Goal: Information Seeking & Learning: Learn about a topic

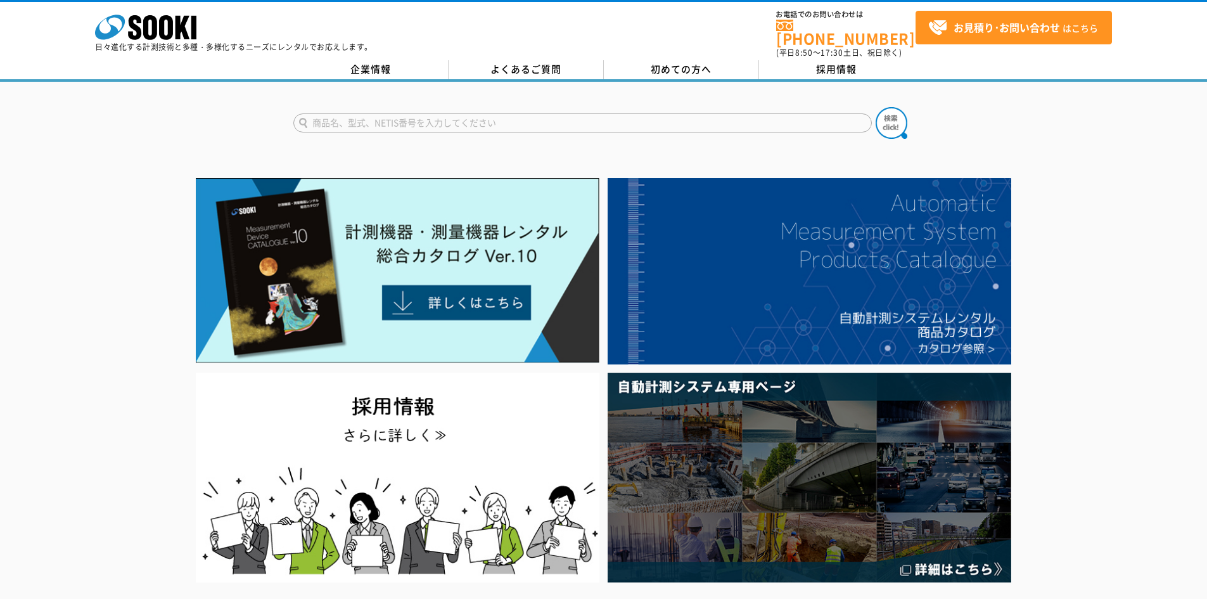
click at [645, 124] on form at bounding box center [603, 124] width 621 height 35
click at [644, 117] on input "text" at bounding box center [582, 122] width 579 height 19
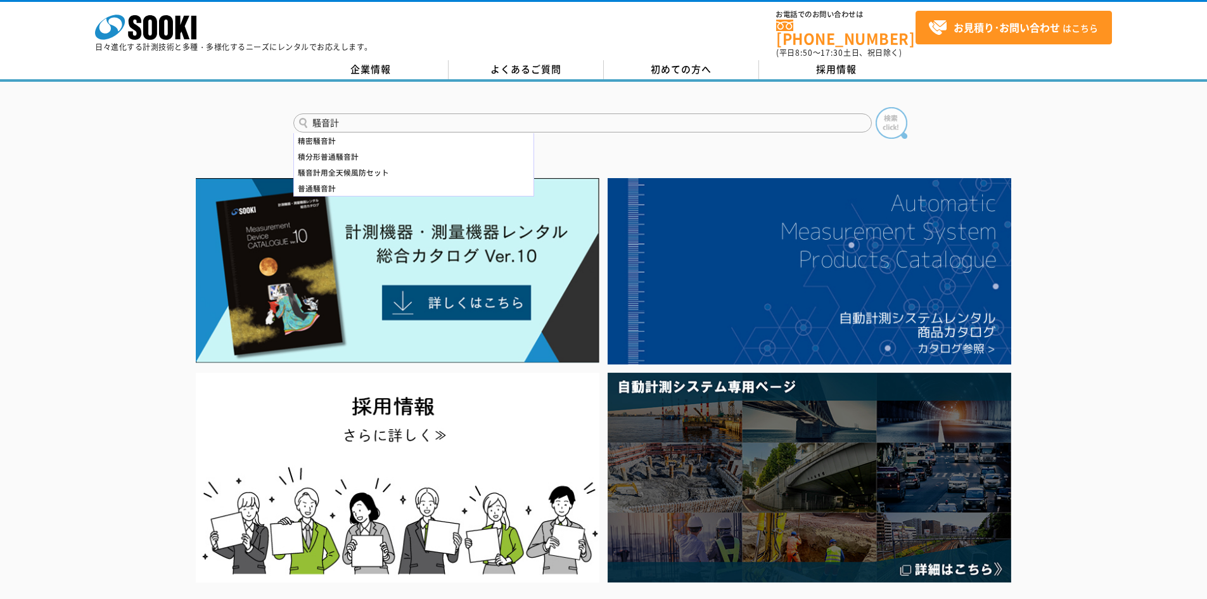
type input "騒音計"
click at [886, 120] on img at bounding box center [892, 123] width 32 height 32
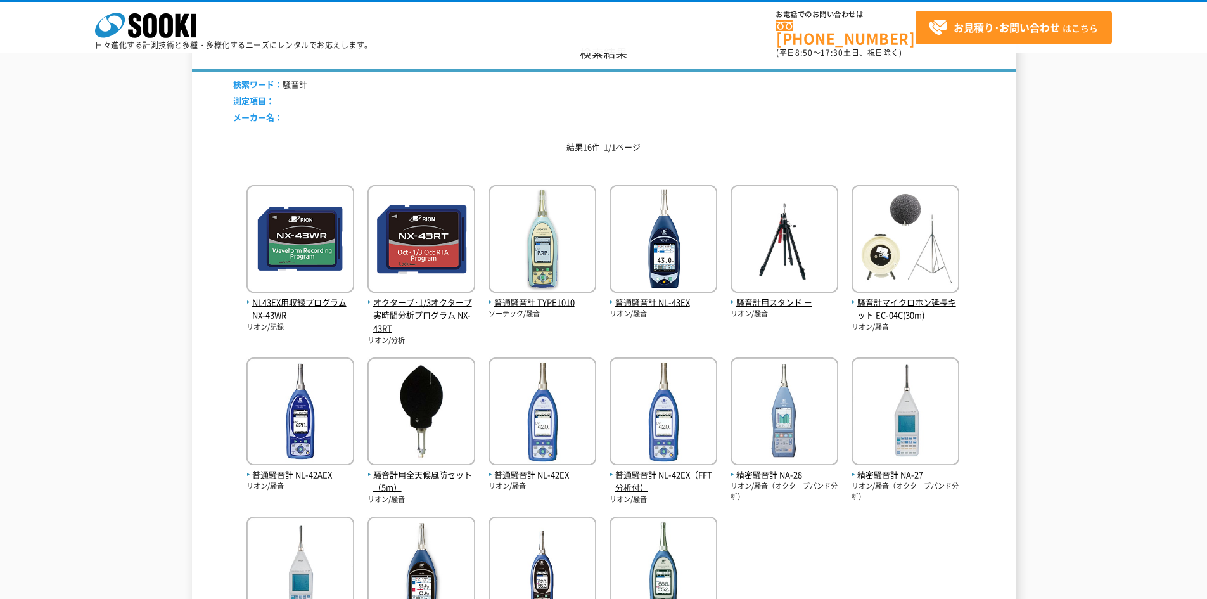
scroll to position [127, 0]
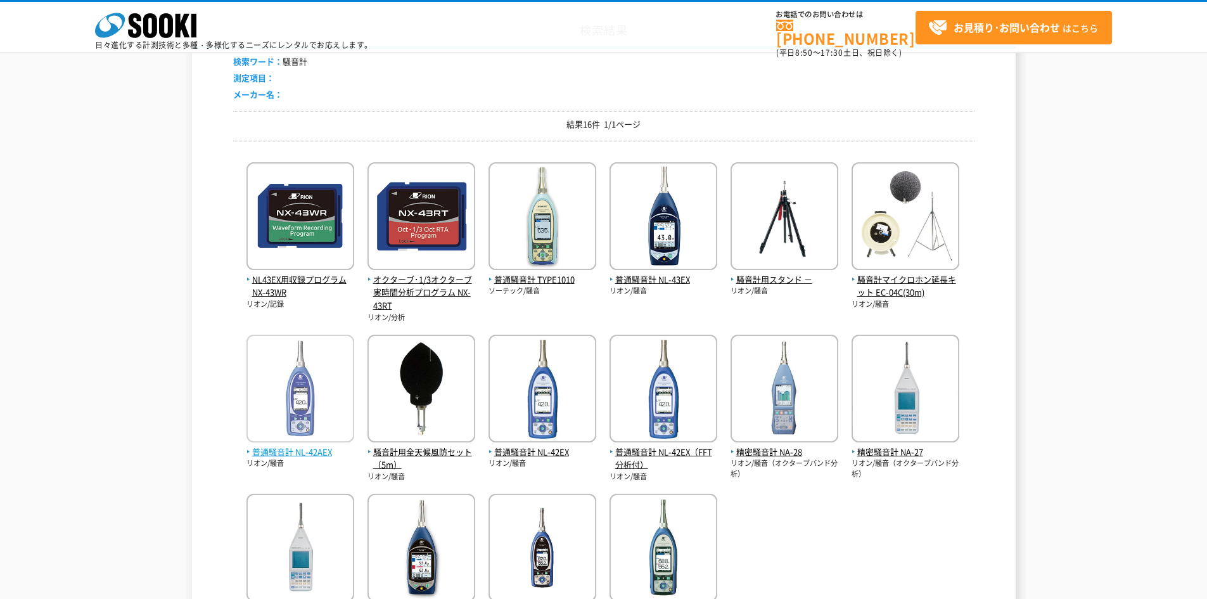
click at [319, 450] on span "普通騒音計 NL-42AEX" at bounding box center [301, 452] width 108 height 13
click at [297, 410] on img at bounding box center [301, 390] width 108 height 111
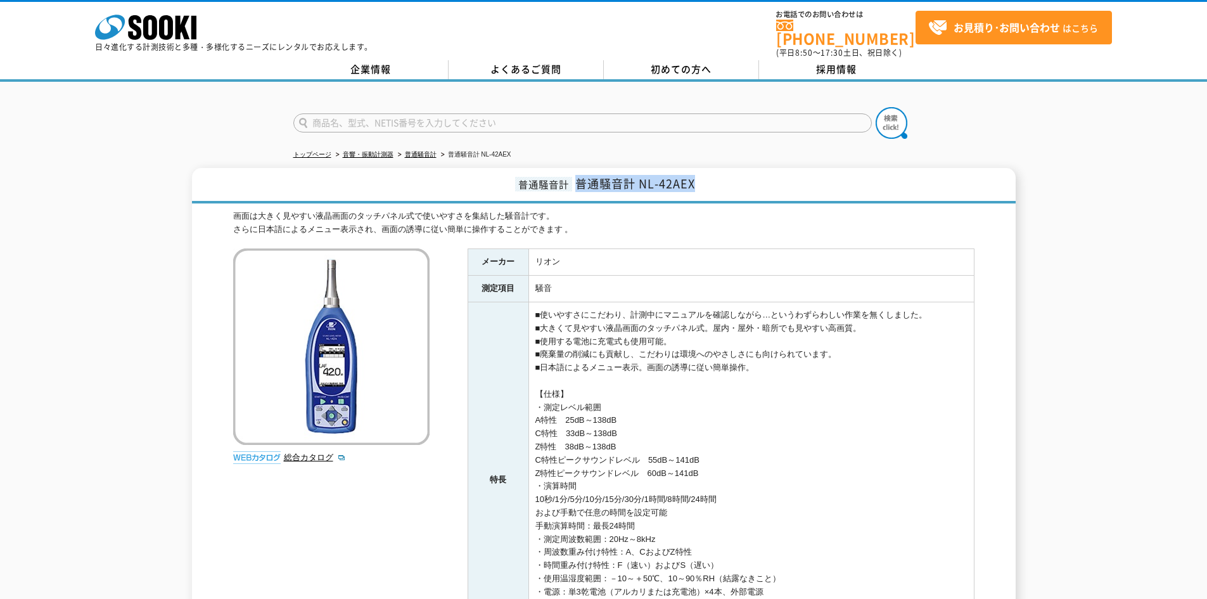
drag, startPoint x: 701, startPoint y: 177, endPoint x: 572, endPoint y: 177, distance: 129.3
click at [572, 177] on h1 "普通騒音計 普通騒音計 NL-42AEX" at bounding box center [604, 185] width 824 height 35
copy span "普通騒音計 NL-42AEX"
click at [743, 196] on div "普通騒音計 普通騒音計 NL-42AEX 画面は大きく見やすい液晶画面のタッチパネル式で使いやすさを集結した騒音計です。 さらに日本語によるメニュー表示され、…" at bounding box center [604, 462] width 824 height 588
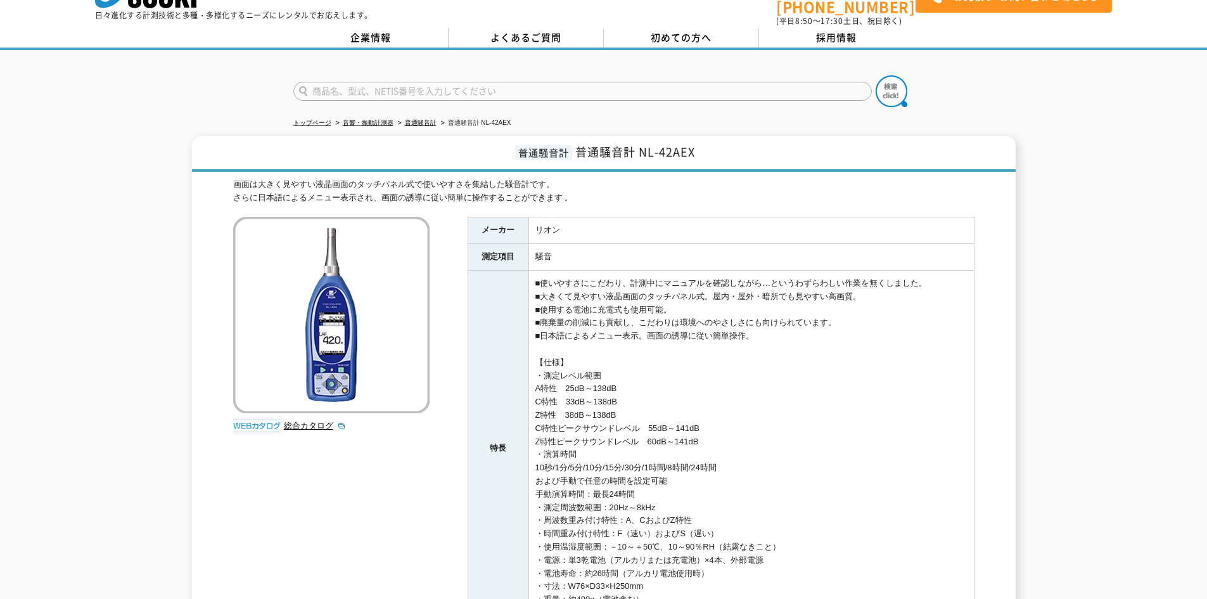
scroll to position [253, 0]
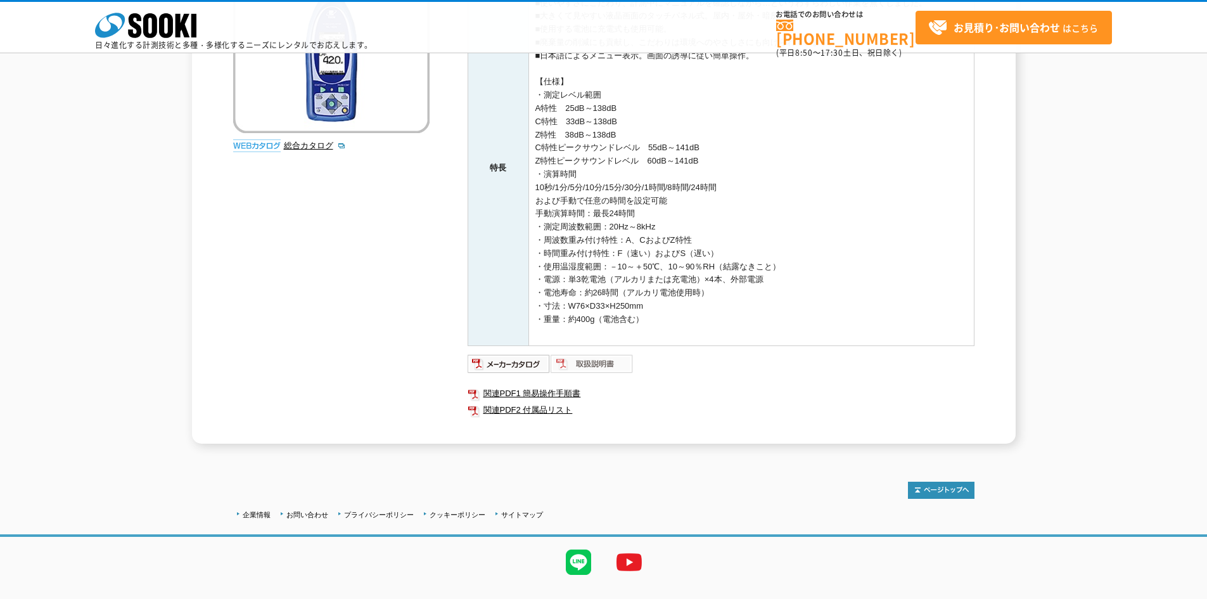
click at [595, 369] on img at bounding box center [592, 364] width 83 height 20
